Goal: Information Seeking & Learning: Learn about a topic

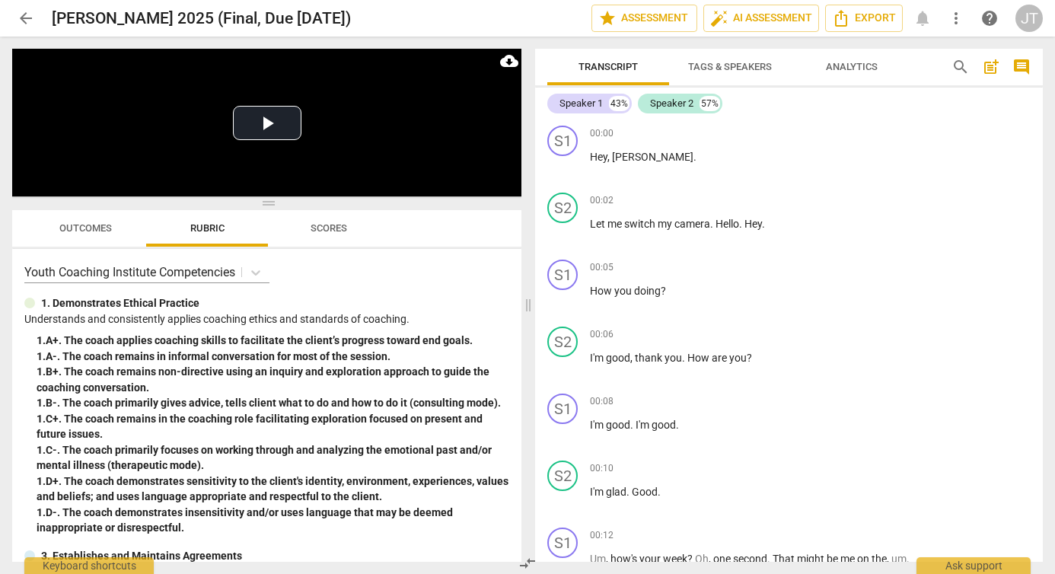
click at [88, 228] on span "Outcomes" at bounding box center [85, 227] width 53 height 11
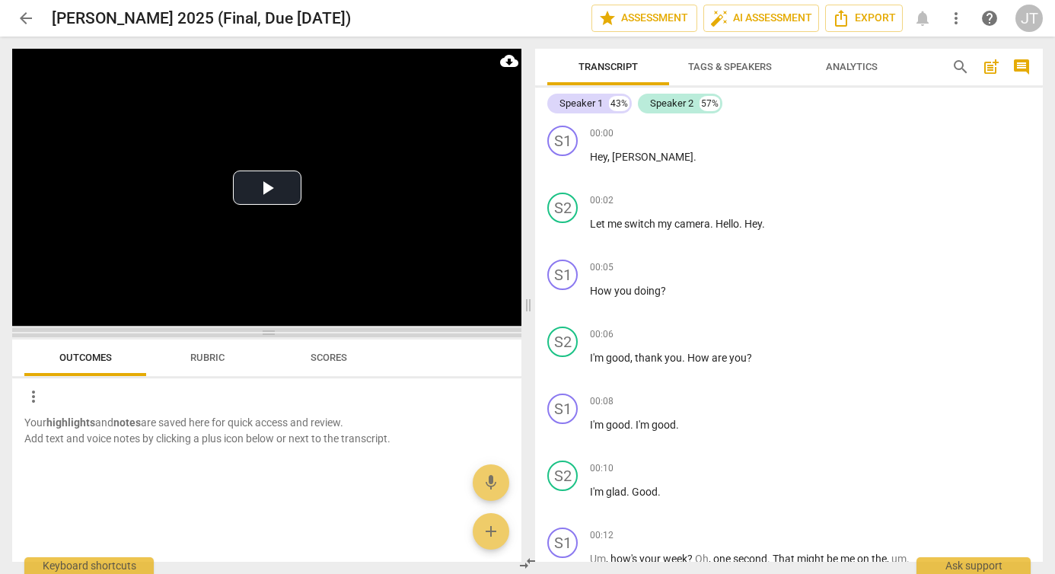
drag, startPoint x: 267, startPoint y: 202, endPoint x: 268, endPoint y: 348, distance: 145.3
click at [268, 337] on span at bounding box center [266, 332] width 509 height 9
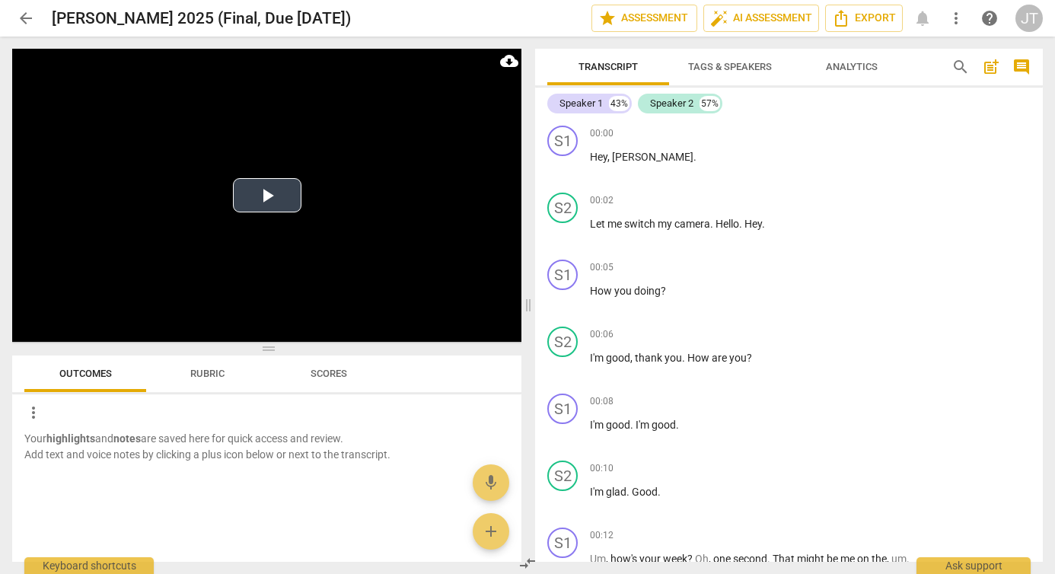
click at [263, 211] on button "Play Video" at bounding box center [267, 195] width 68 height 34
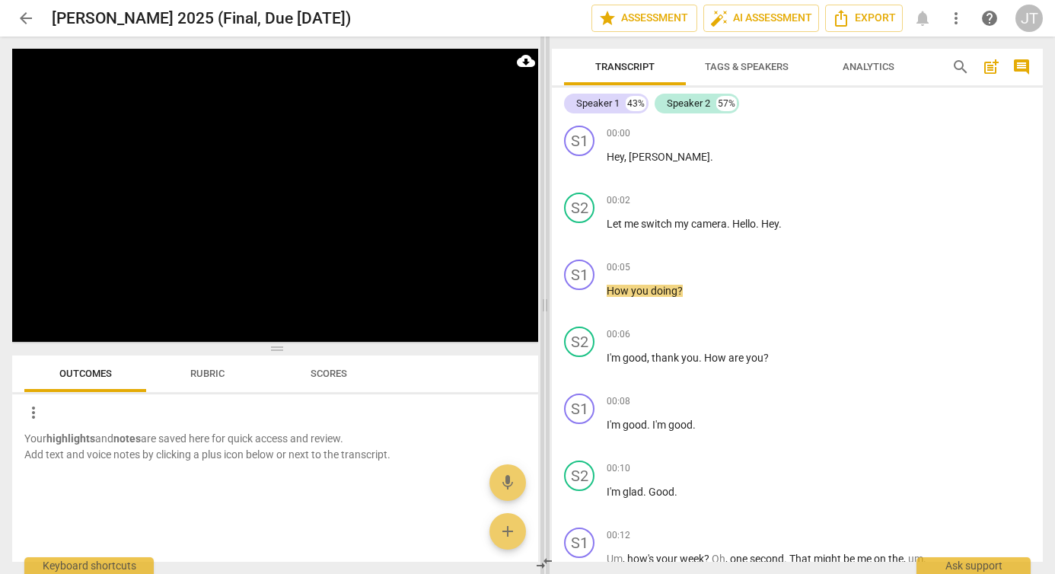
drag, startPoint x: 527, startPoint y: 303, endPoint x: 544, endPoint y: 304, distance: 16.8
click at [544, 304] on span at bounding box center [544, 305] width 9 height 537
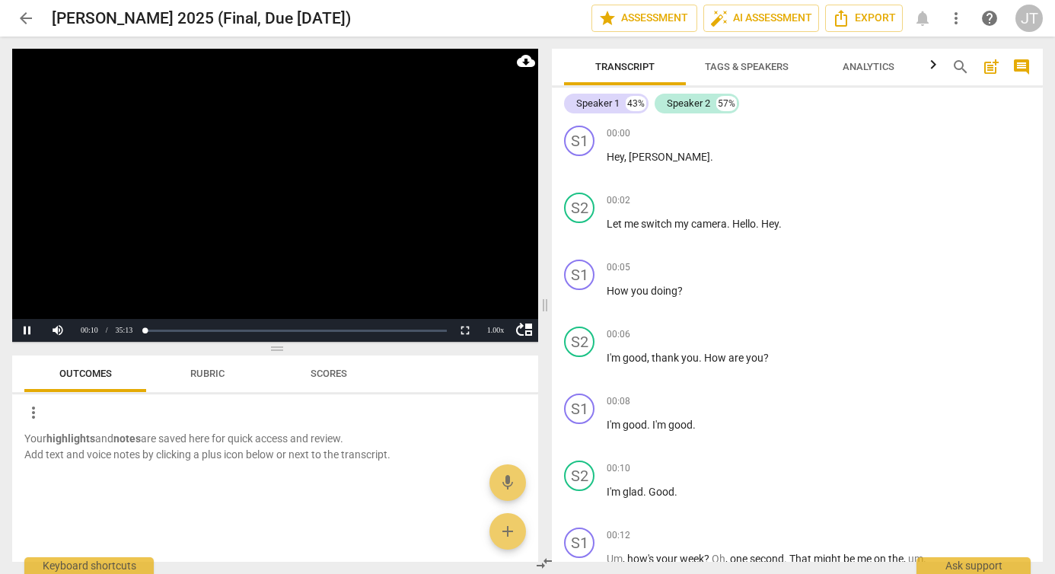
click at [247, 183] on video at bounding box center [275, 195] width 526 height 293
click at [730, 74] on span "Tags & Speakers" at bounding box center [746, 67] width 120 height 21
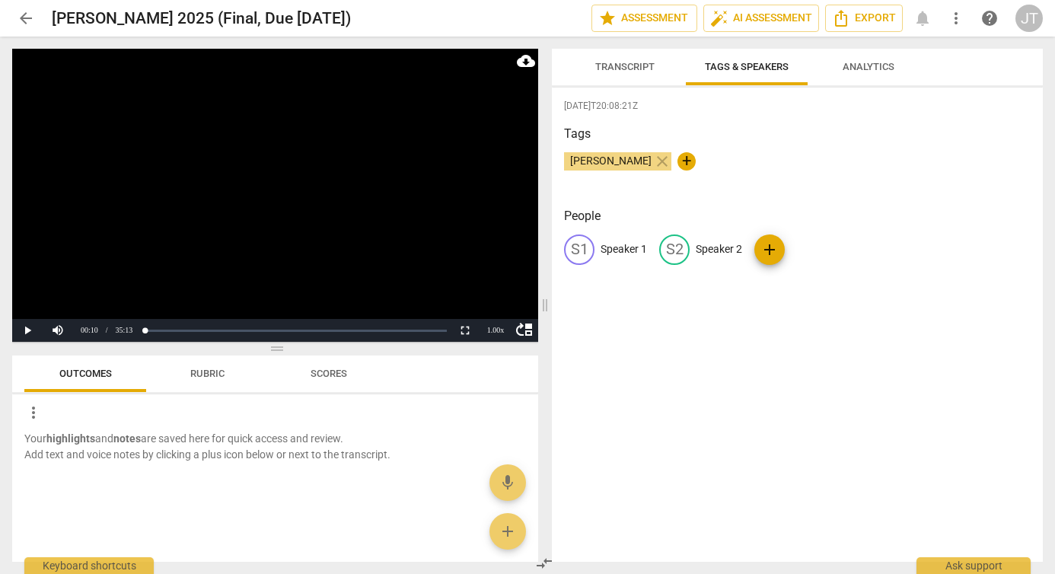
click at [616, 240] on div "S1 Speaker 1" at bounding box center [605, 249] width 83 height 30
type input "Coach"
click at [816, 248] on p "Speaker 2" at bounding box center [817, 249] width 46 height 16
type input "Client"
click at [1030, 279] on div "[DATE]T20:08:21Z Tags [PERSON_NAME] close + People CO Coach edit Client delete …" at bounding box center [797, 325] width 491 height 474
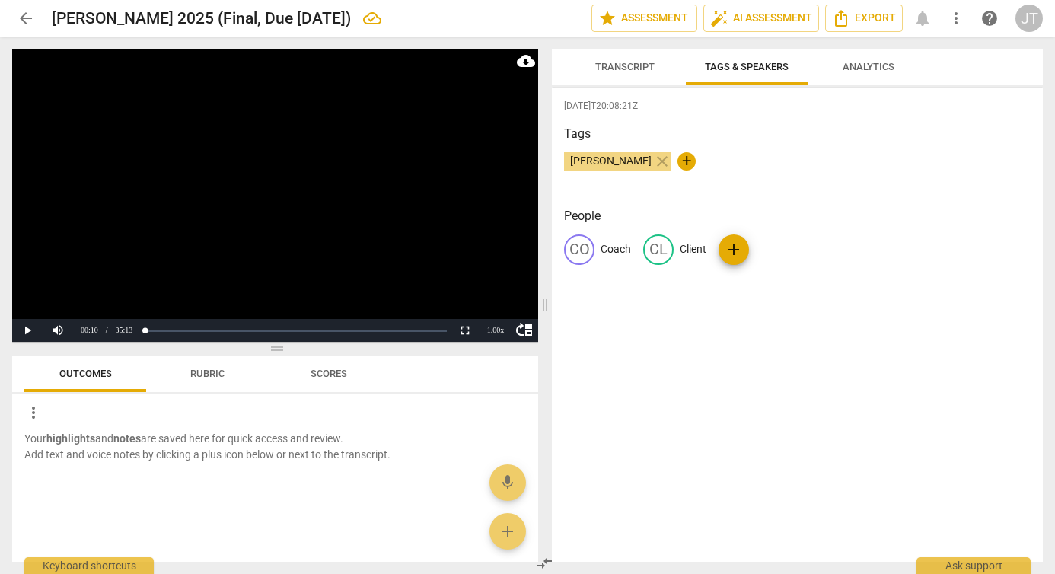
click at [344, 193] on video at bounding box center [275, 195] width 526 height 293
click at [623, 68] on span "Transcript" at bounding box center [624, 66] width 59 height 11
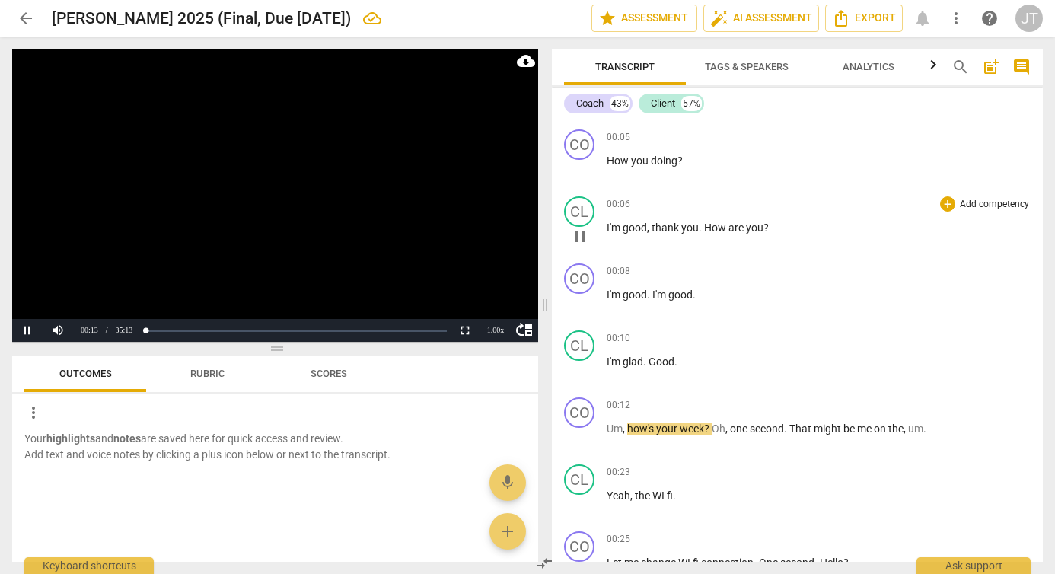
scroll to position [145, 0]
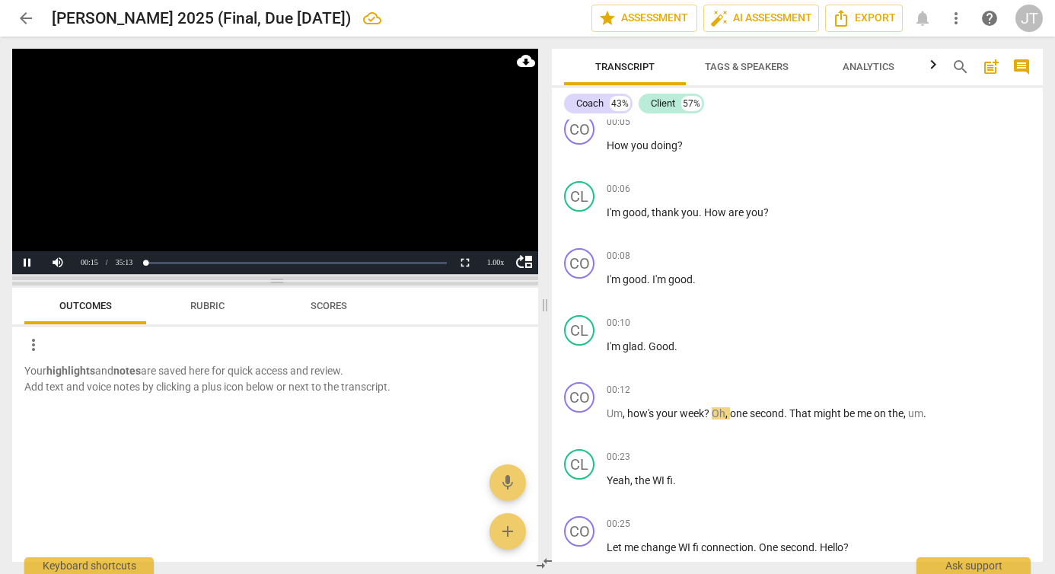
drag, startPoint x: 279, startPoint y: 348, endPoint x: 276, endPoint y: 280, distance: 67.8
click at [276, 280] on span at bounding box center [275, 280] width 526 height 9
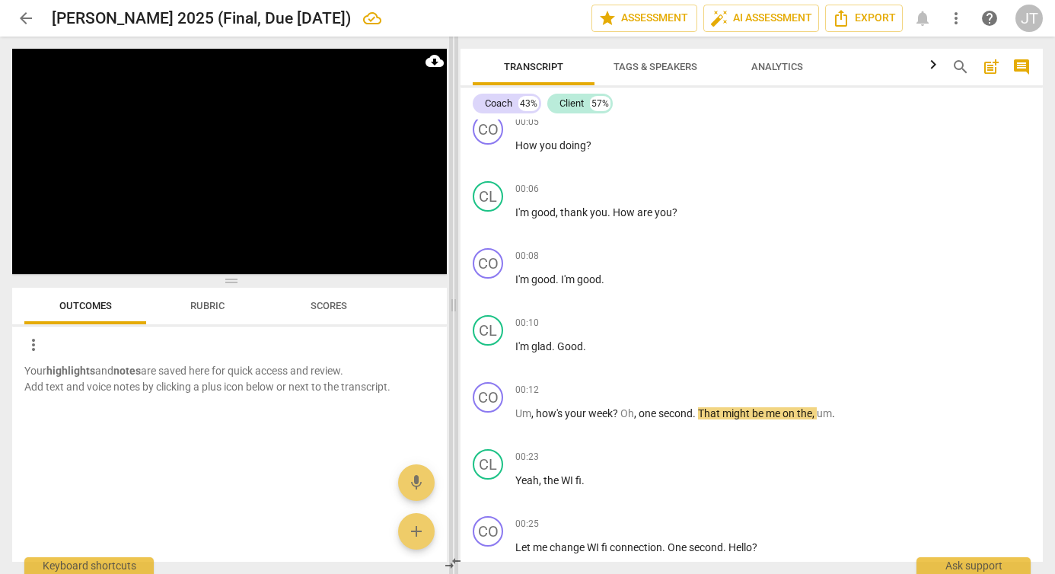
drag, startPoint x: 545, startPoint y: 305, endPoint x: 454, endPoint y: 311, distance: 91.5
click at [454, 311] on span at bounding box center [453, 305] width 9 height 537
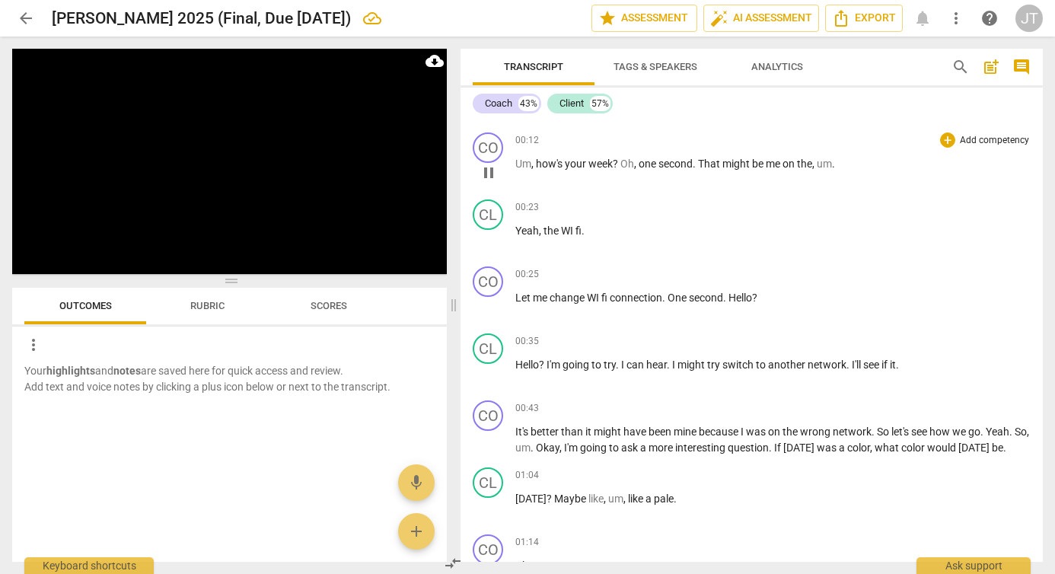
scroll to position [425, 0]
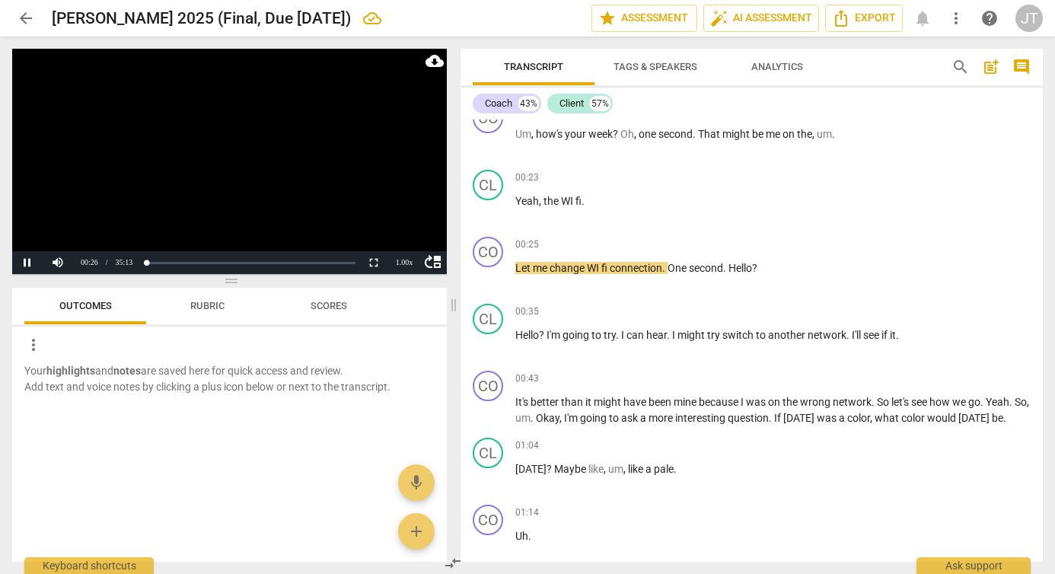
click at [212, 194] on video at bounding box center [229, 161] width 434 height 225
